Goal: Check status

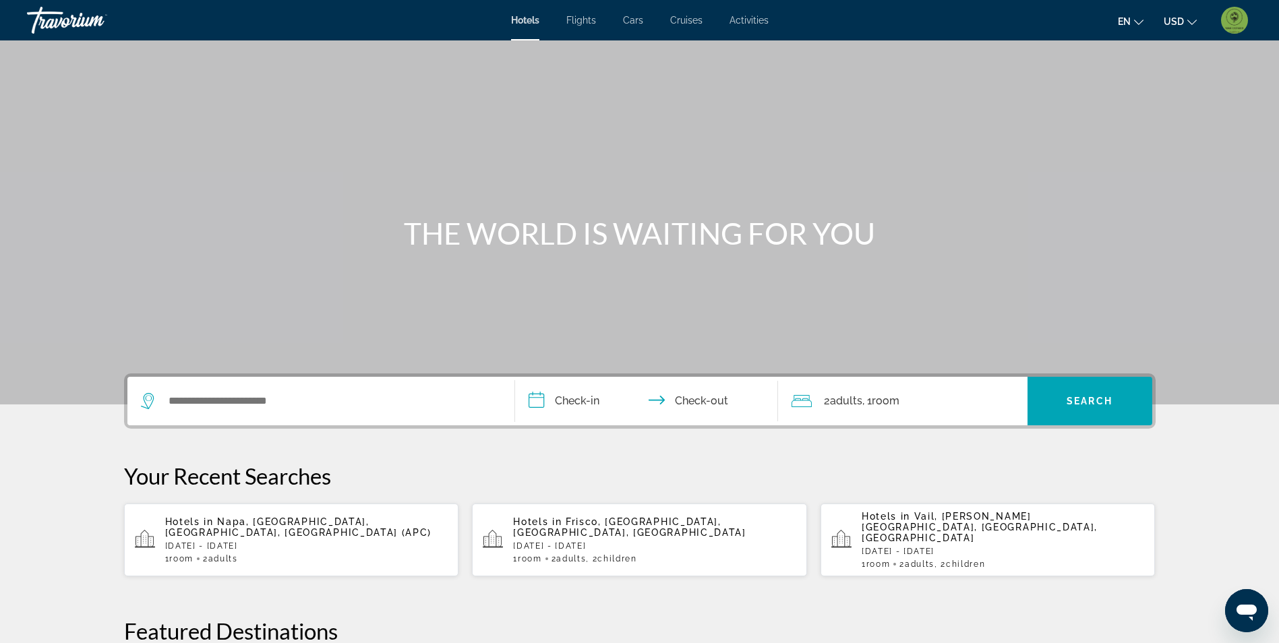
click at [1200, 51] on div "Main content" at bounding box center [639, 202] width 1279 height 405
click at [1239, 27] on img "User Menu" at bounding box center [1234, 20] width 27 height 27
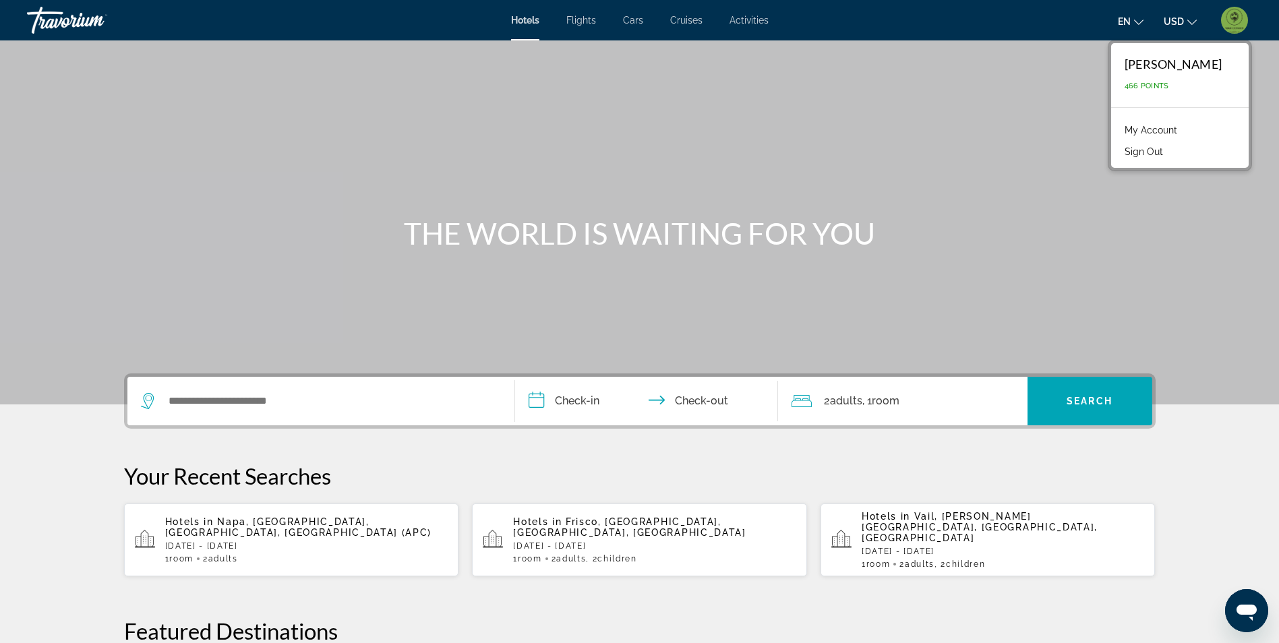
click at [1135, 125] on link "My Account" at bounding box center [1151, 130] width 66 height 18
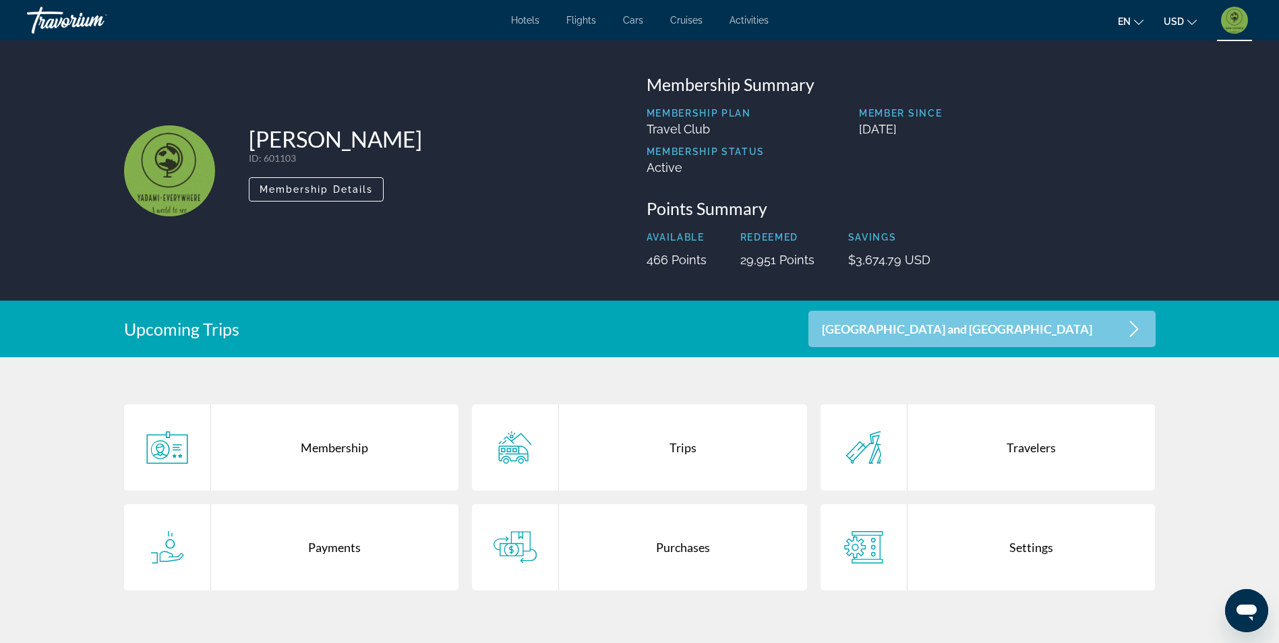
click at [709, 560] on div "Purchases" at bounding box center [683, 547] width 248 height 86
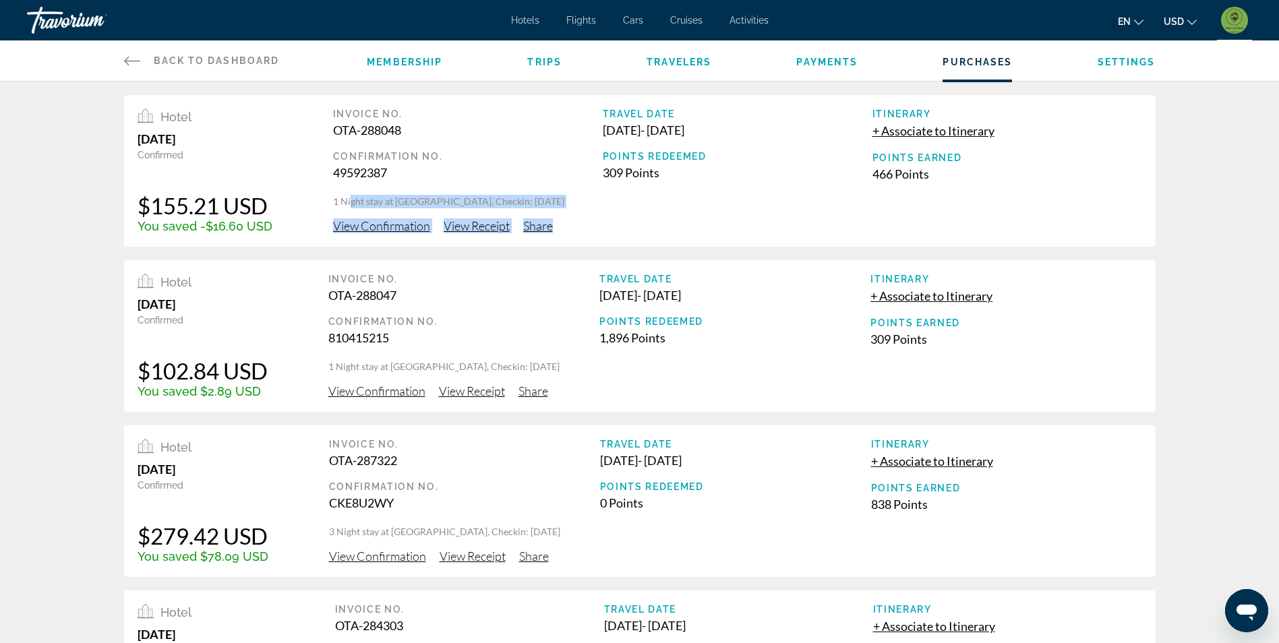
drag, startPoint x: 353, startPoint y: 221, endPoint x: 608, endPoint y: 220, distance: 254.9
click at [608, 220] on div "Invoice No. OTA-288048 Confirmation No. 49592387 Travel Date [DATE] - [DATE] Po…" at bounding box center [737, 171] width 809 height 125
drag, startPoint x: 608, startPoint y: 220, endPoint x: 784, endPoint y: 243, distance: 177.5
click at [784, 243] on div "Hotel [DATE] Confirmed $155.21 USD You saved -$16.60 USD Invoice No. OTA-288048…" at bounding box center [640, 171] width 1032 height 152
click at [1210, 305] on div "Hotel [DATE] Confirmed $155.21 USD You saved -$16.60 USD Invoice No. OTA-288048…" at bounding box center [639, 516] width 1279 height 868
